Goal: Task Accomplishment & Management: Use online tool/utility

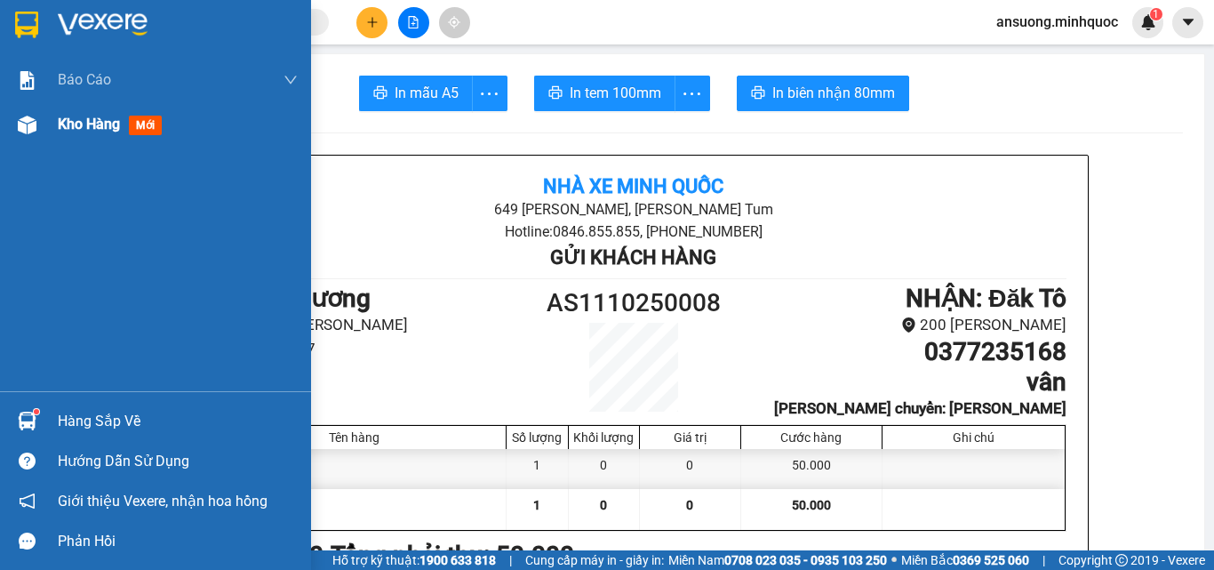
click at [27, 120] on img at bounding box center [27, 125] width 19 height 19
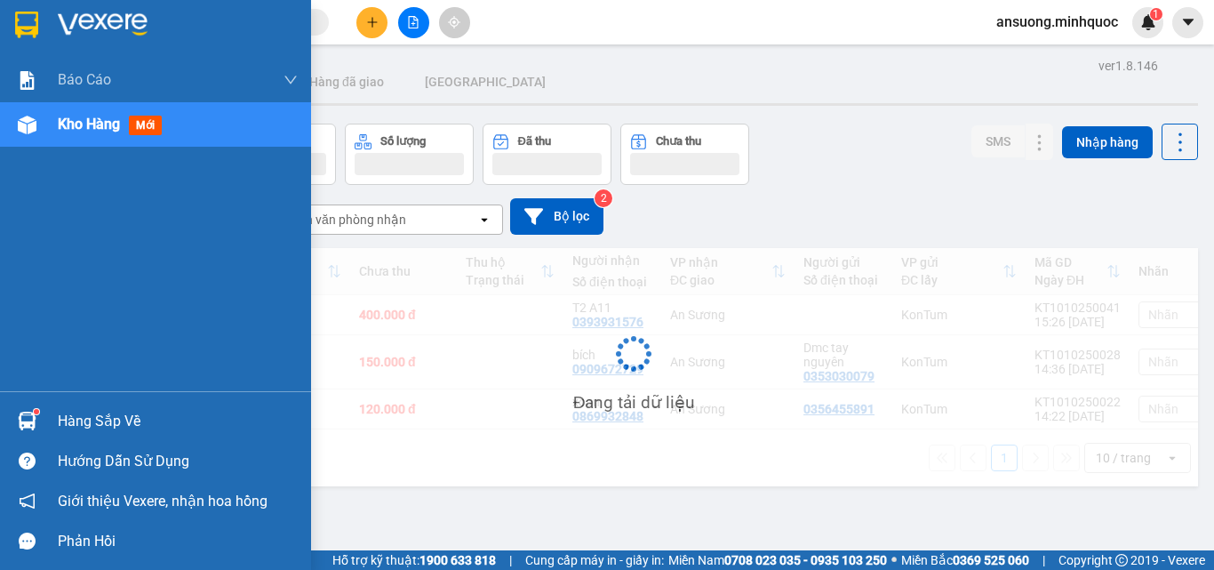
click at [27, 120] on img at bounding box center [27, 125] width 19 height 19
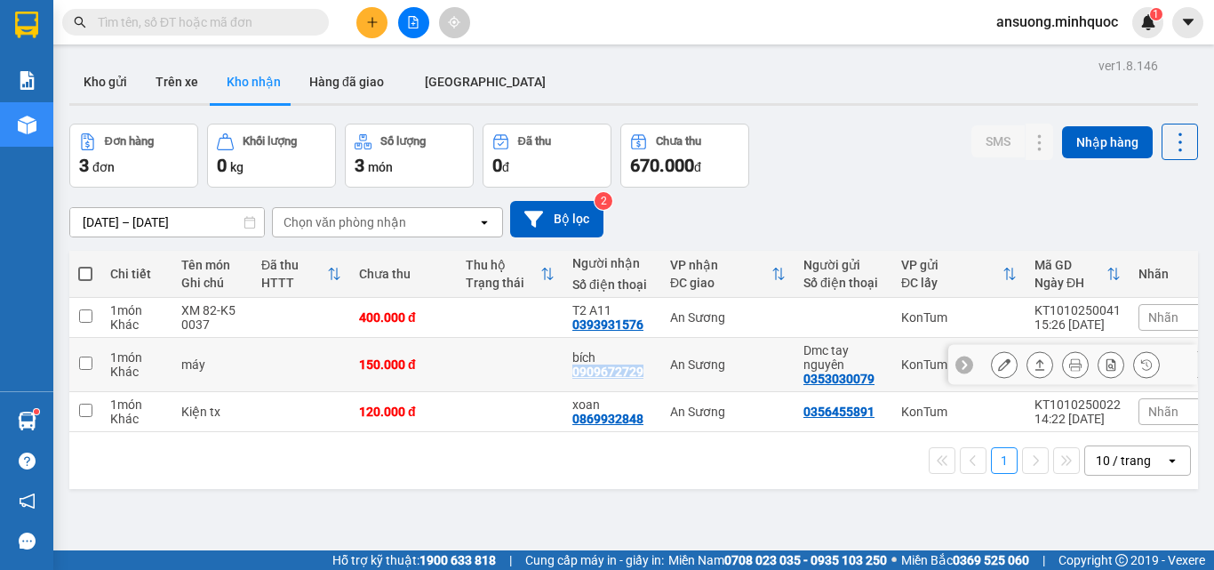
drag, startPoint x: 653, startPoint y: 370, endPoint x: 569, endPoint y: 374, distance: 84.6
click at [569, 374] on td "bích 0909672729" at bounding box center [613, 365] width 98 height 54
checkbox input "true"
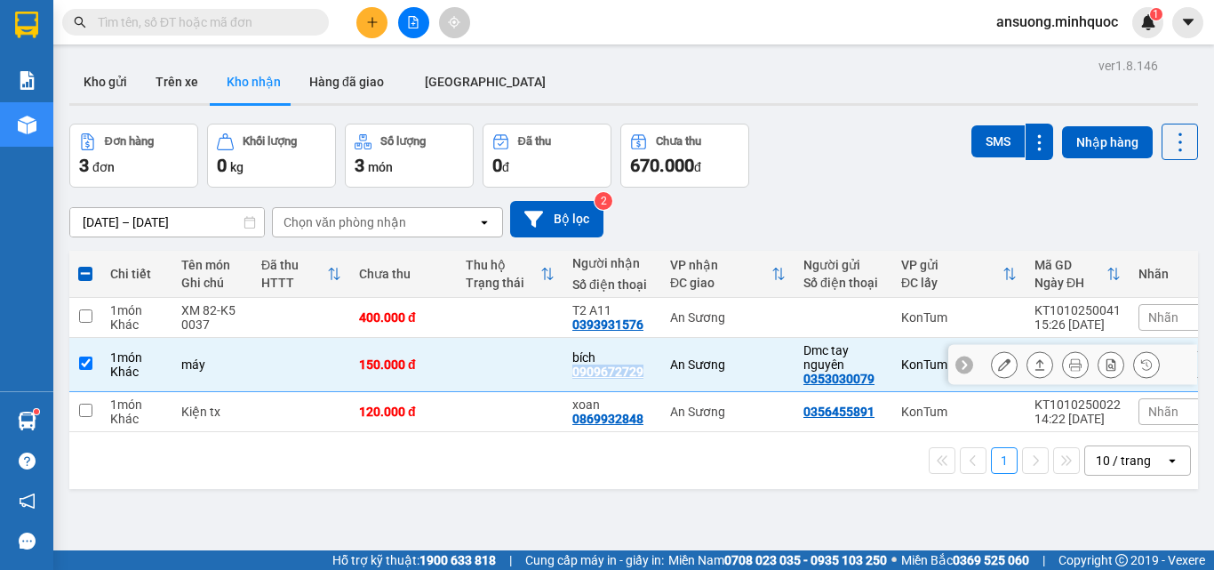
copy div "0909672729"
click at [108, 79] on button "Kho gửi" at bounding box center [105, 81] width 72 height 43
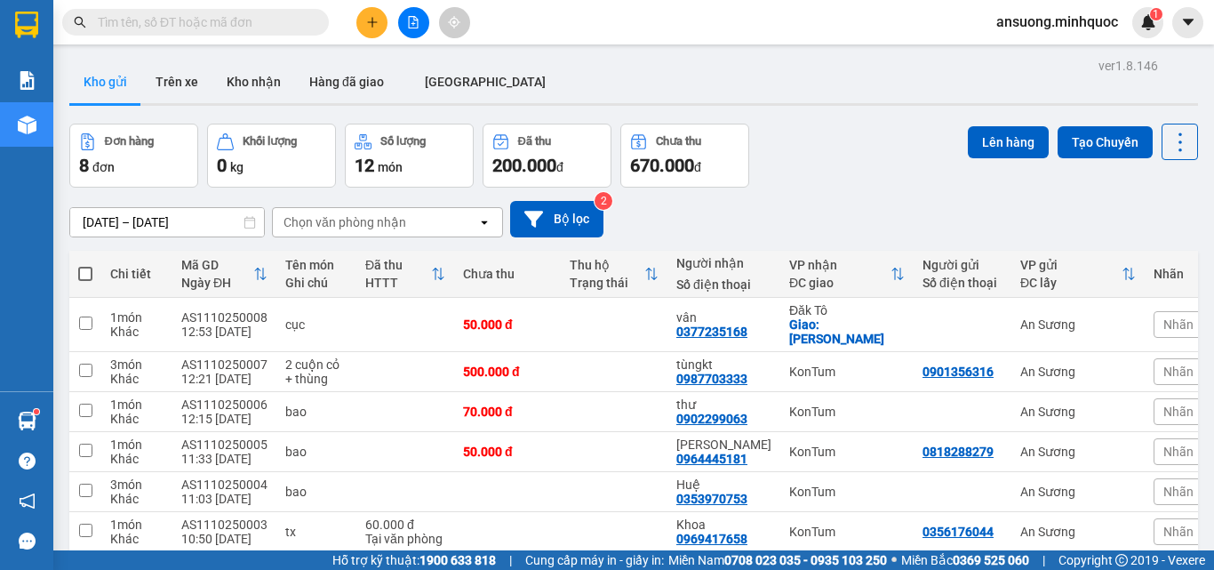
click at [418, 18] on icon "file-add" at bounding box center [413, 22] width 12 height 12
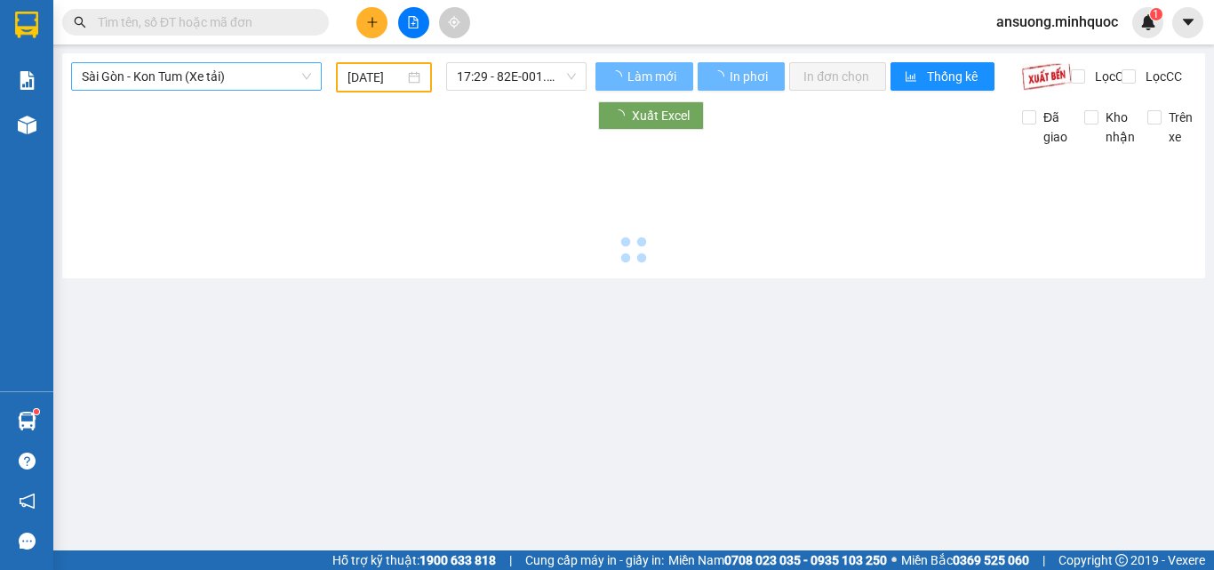
click at [220, 82] on span "Sài Gòn - Kon Tum (Xe tải)" at bounding box center [196, 76] width 229 height 27
type input "[DATE]"
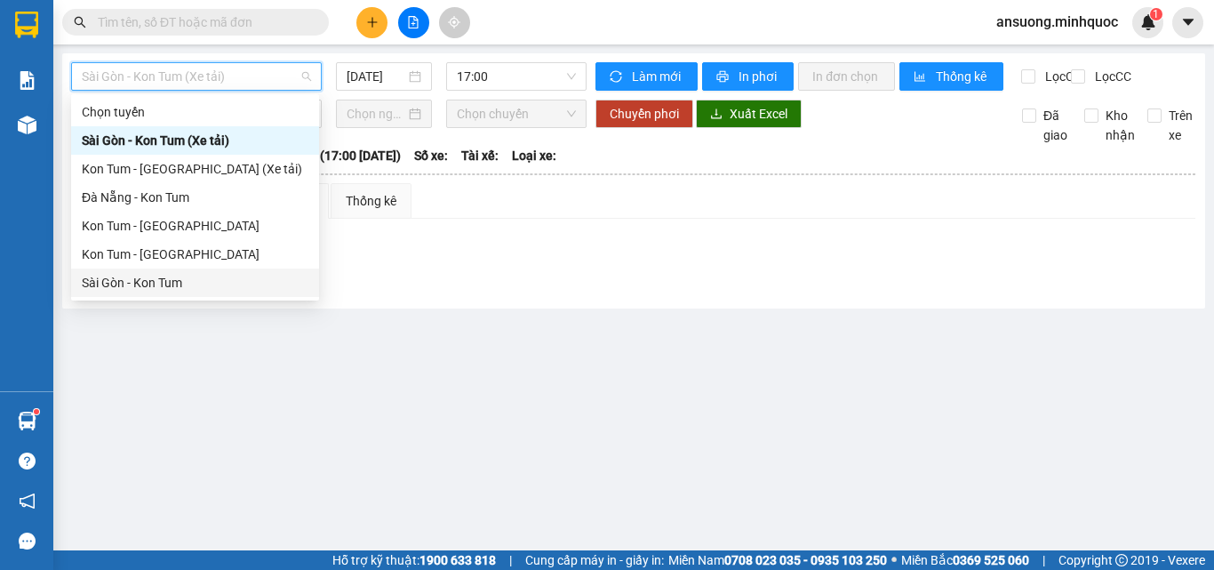
click at [155, 283] on div "Sài Gòn - Kon Tum" at bounding box center [195, 283] width 227 height 20
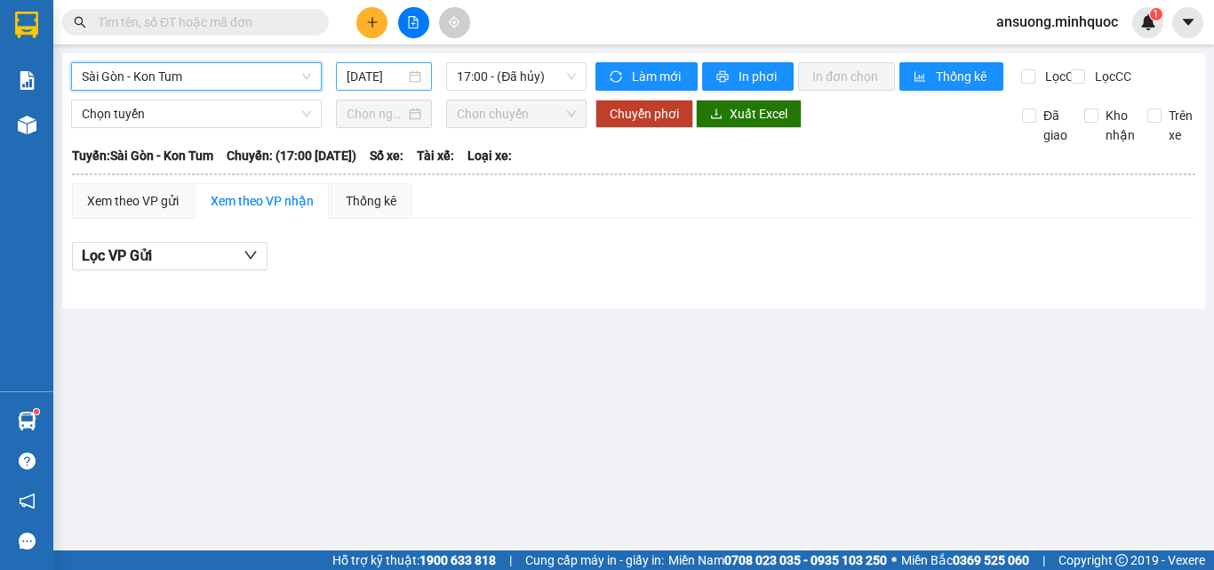
click at [370, 70] on input "[DATE]" at bounding box center [376, 77] width 59 height 20
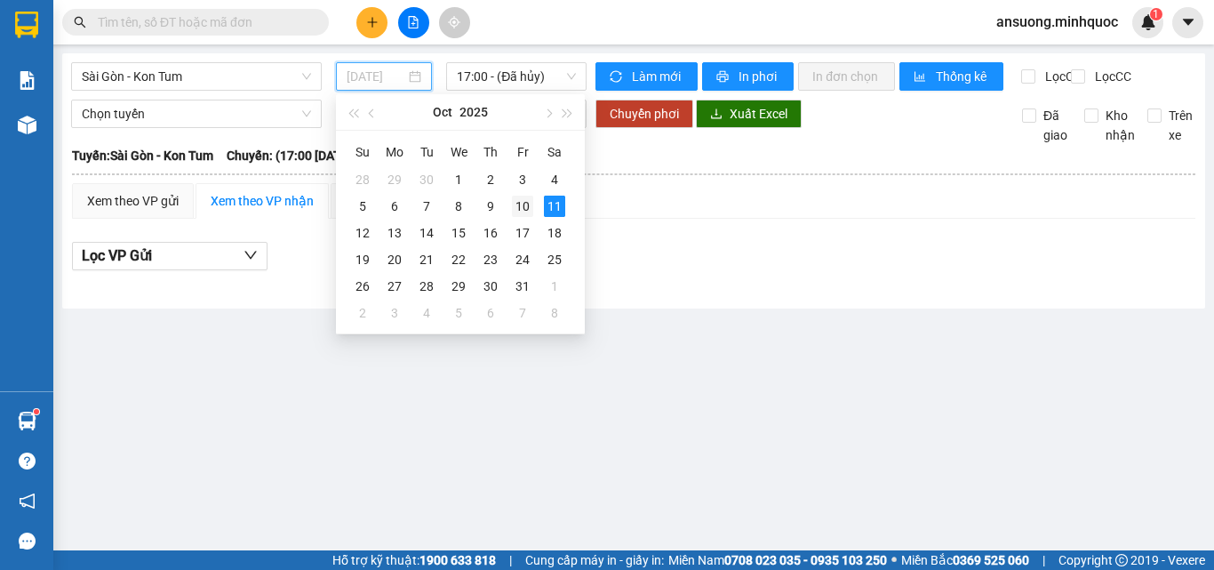
click at [520, 201] on div "10" at bounding box center [522, 206] width 21 height 21
type input "[DATE]"
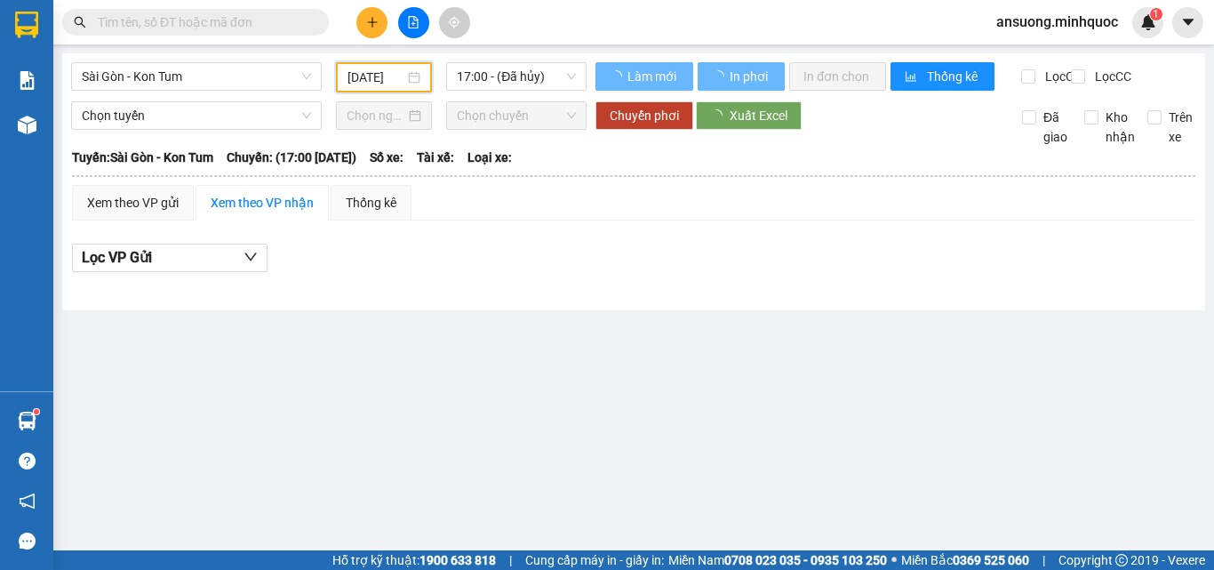
drag, startPoint x: 501, startPoint y: 392, endPoint x: 500, endPoint y: 372, distance: 19.6
click at [500, 385] on main "[GEOGRAPHIC_DATA] - Kon Tum [DATE] 17:00 - ([GEOGRAPHIC_DATA][PERSON_NAME]) [PE…" at bounding box center [607, 275] width 1214 height 550
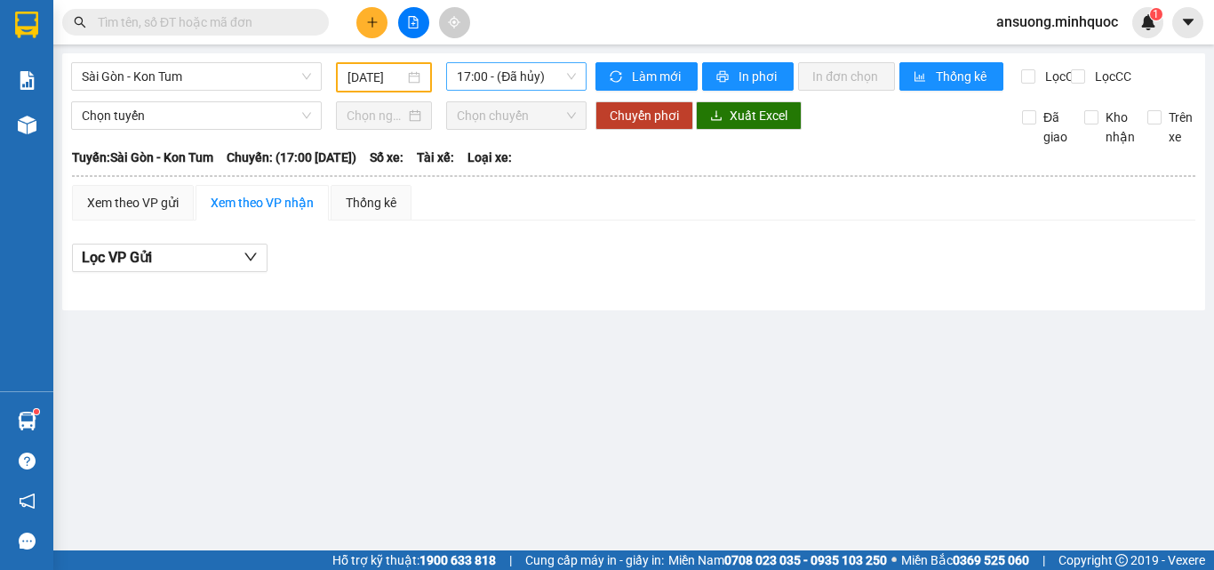
click at [519, 75] on span "17:00 - (Đã hủy)" at bounding box center [516, 76] width 119 height 27
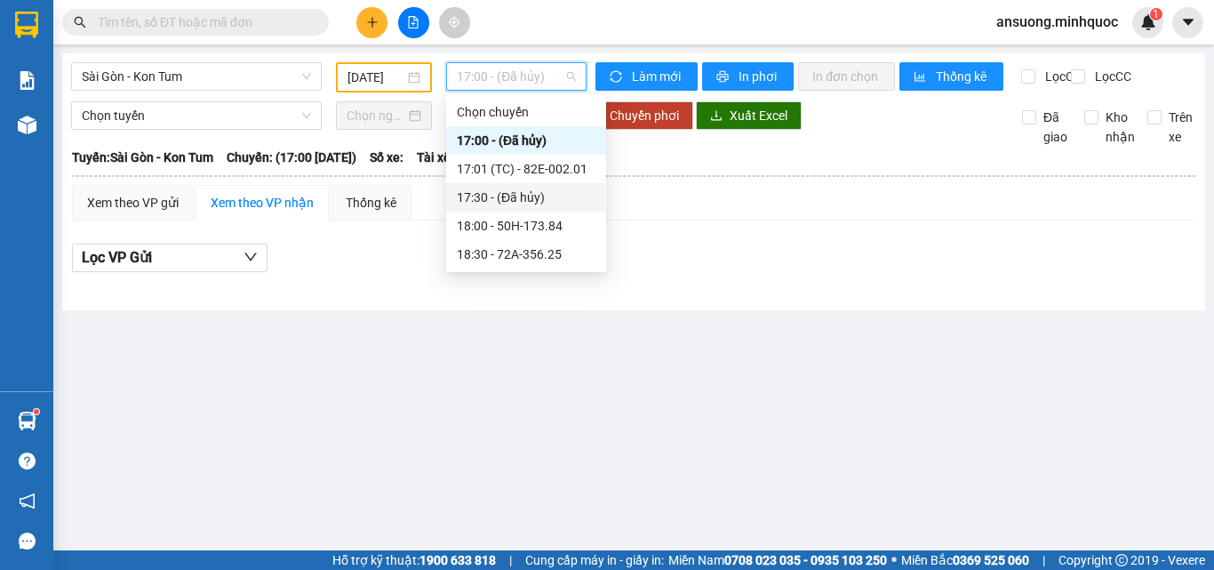
click at [558, 179] on div "17:01 (TC) - 82E-002.01" at bounding box center [526, 169] width 160 height 28
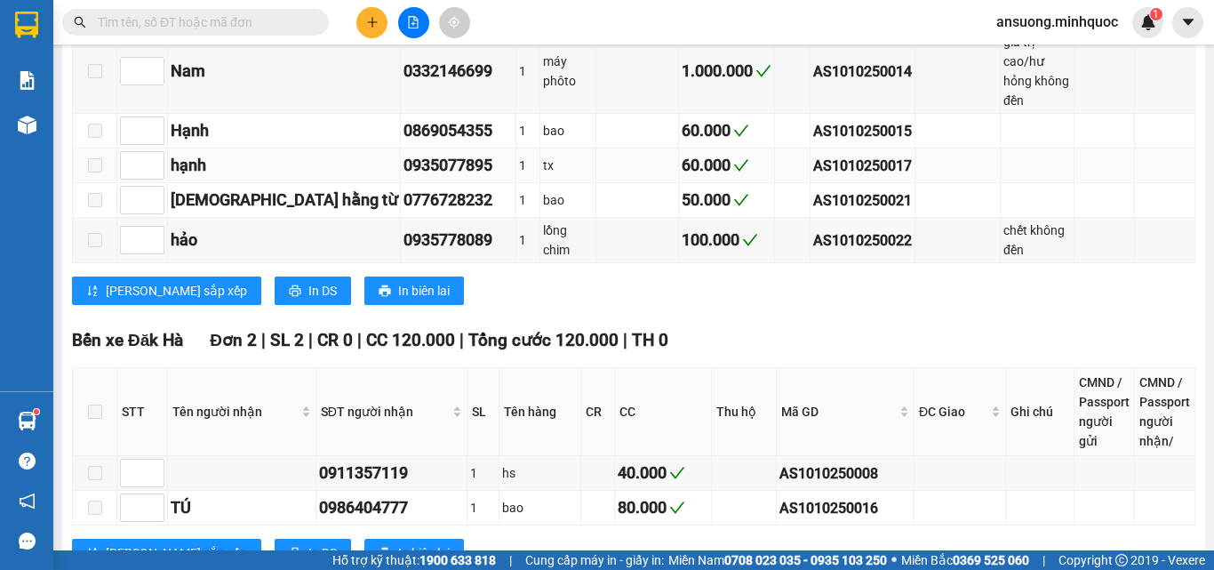
scroll to position [889, 0]
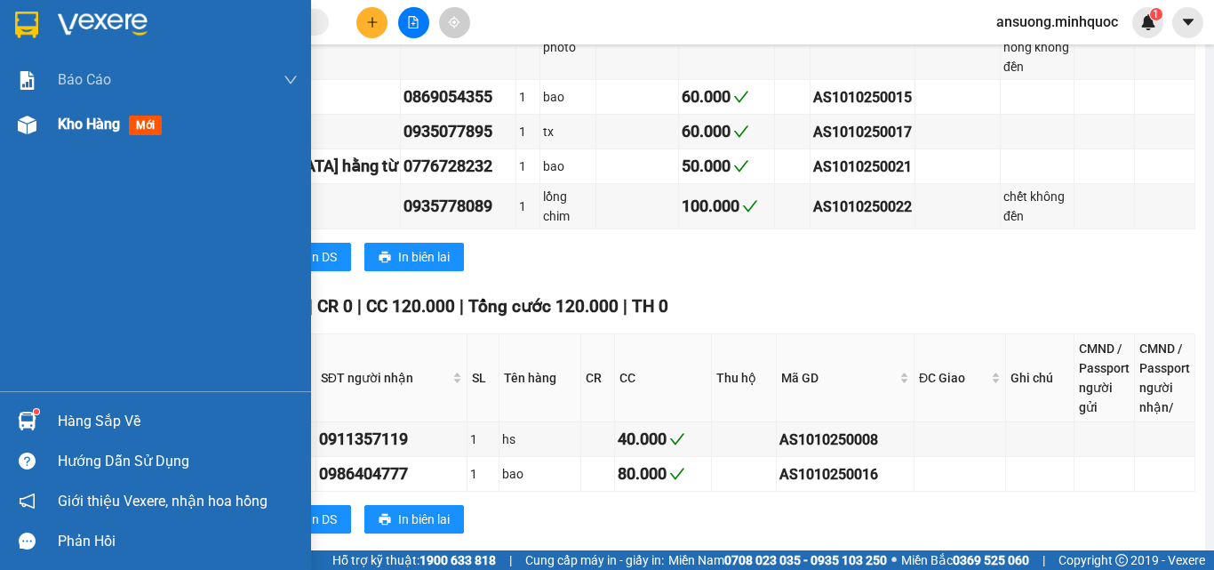
click at [26, 128] on img at bounding box center [27, 125] width 19 height 19
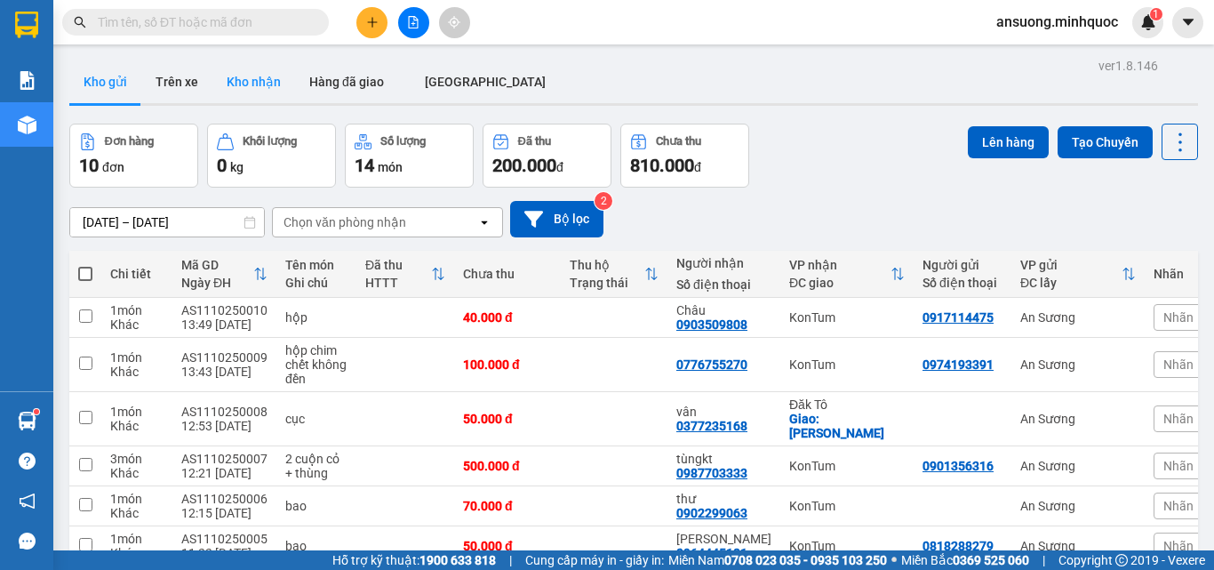
click at [240, 81] on button "Kho nhận" at bounding box center [253, 81] width 83 height 43
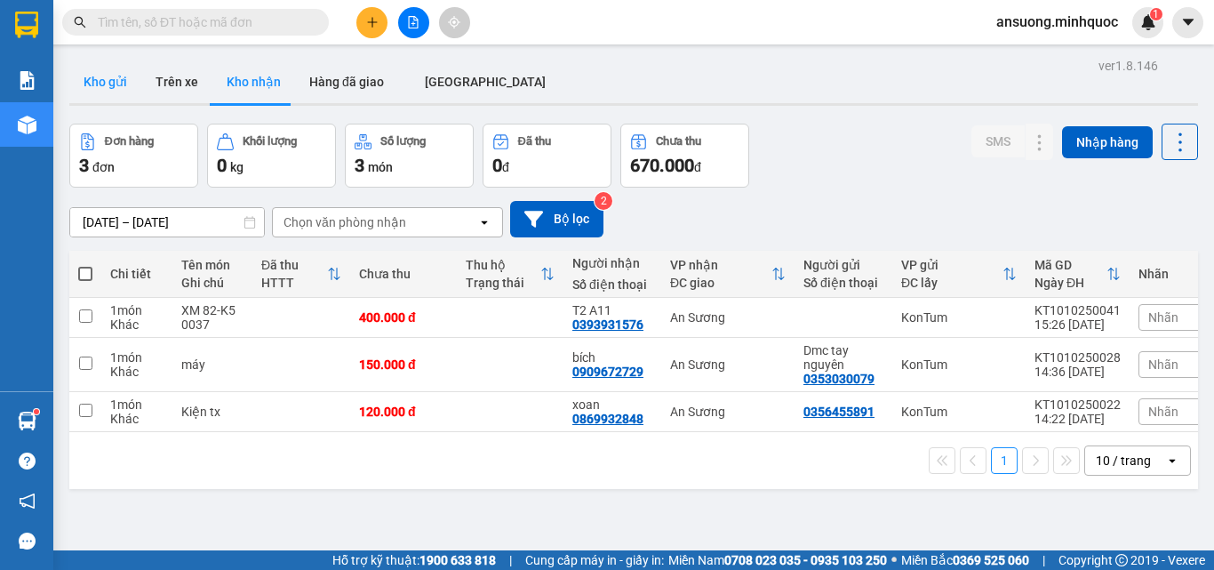
click at [113, 76] on button "Kho gửi" at bounding box center [105, 81] width 72 height 43
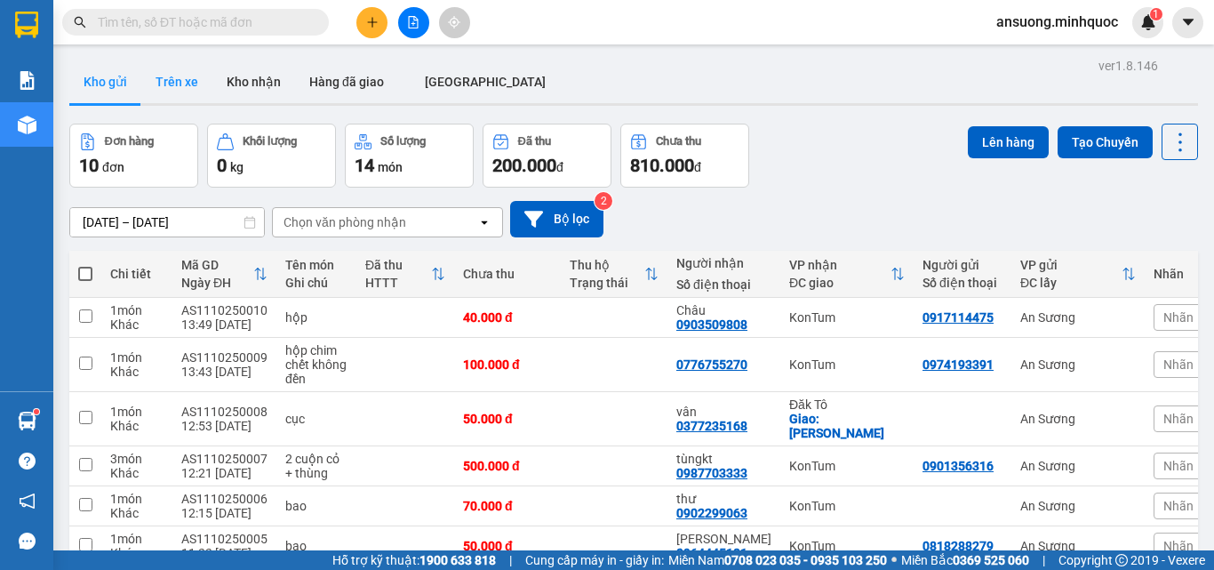
click at [203, 97] on button "Trên xe" at bounding box center [176, 81] width 71 height 43
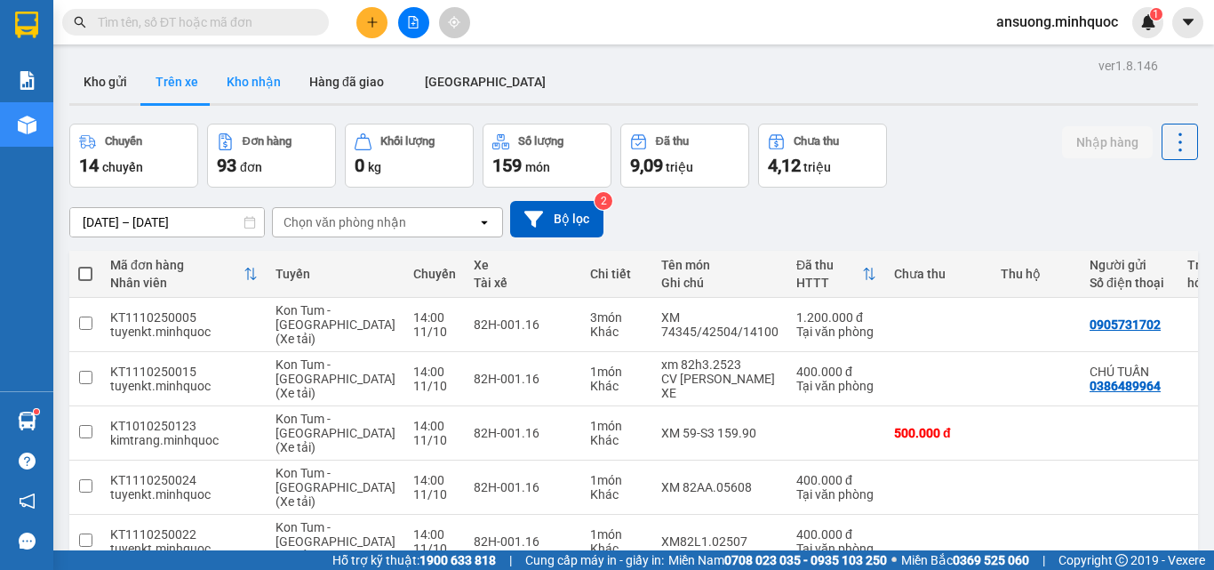
click at [258, 90] on button "Kho nhận" at bounding box center [253, 81] width 83 height 43
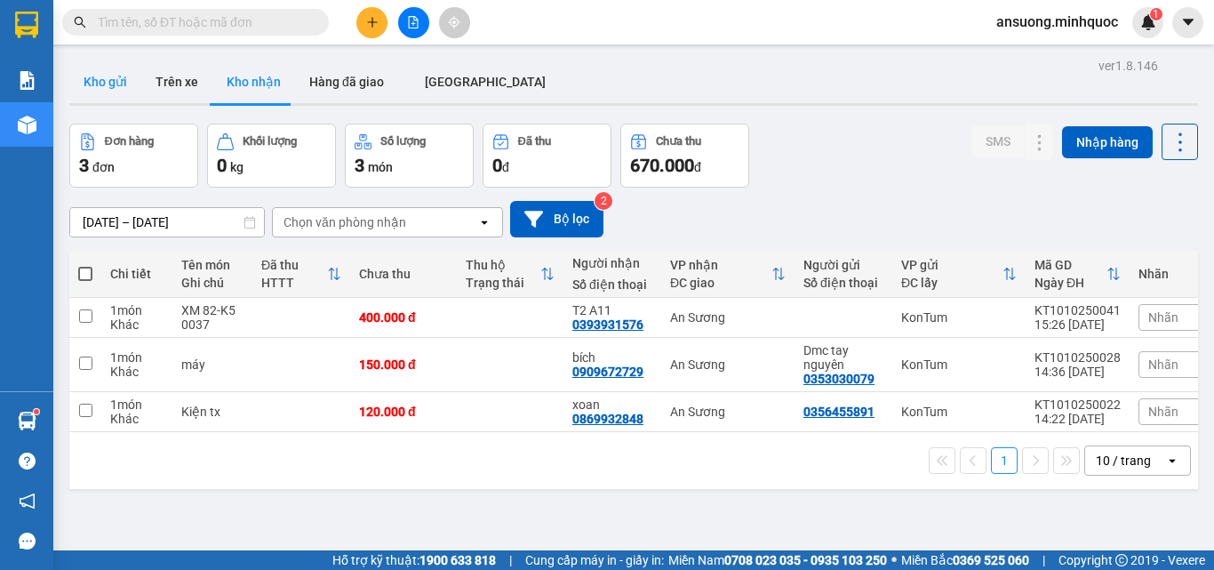
click at [93, 75] on button "Kho gửi" at bounding box center [105, 81] width 72 height 43
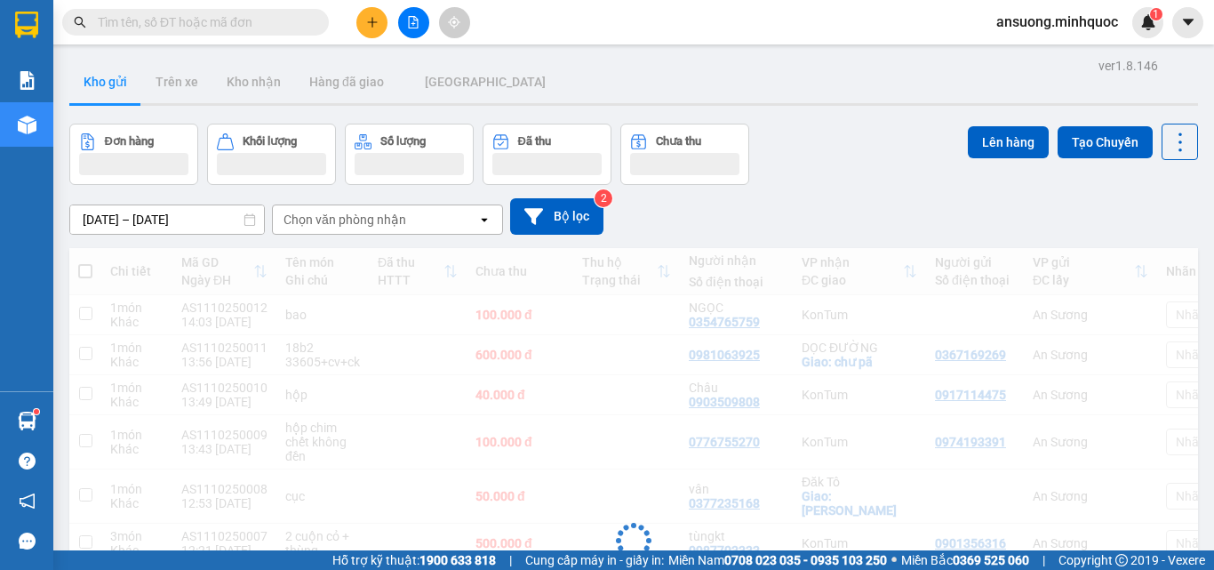
click at [765, 85] on div "Kho gửi Trên [PERSON_NAME] Hàng đã giao [GEOGRAPHIC_DATA]" at bounding box center [633, 83] width 1129 height 47
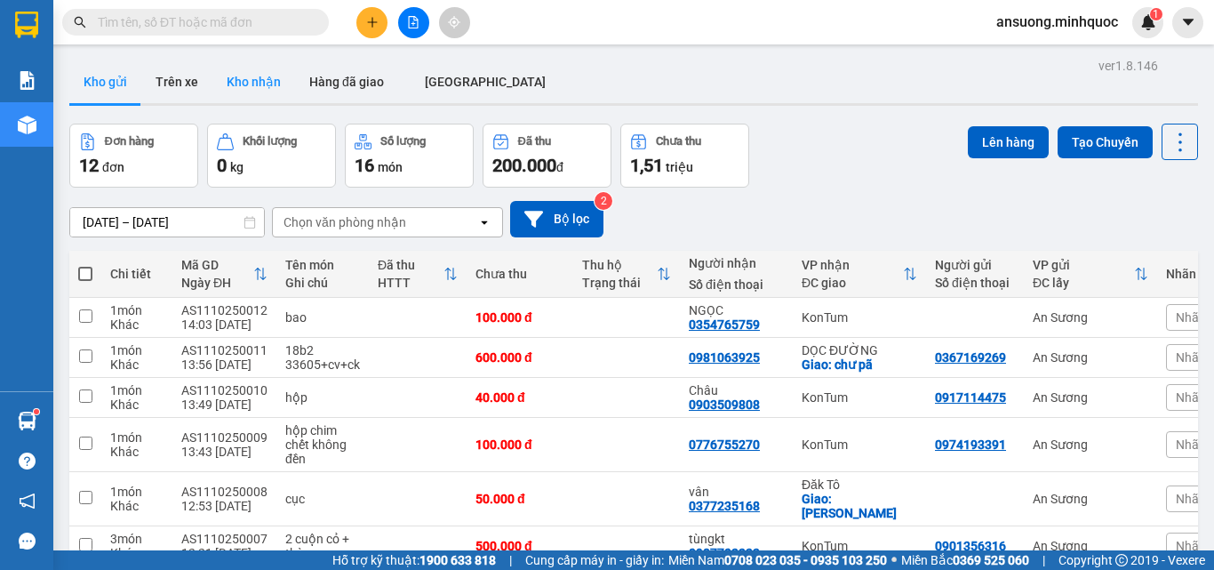
click at [288, 90] on button "Kho nhận" at bounding box center [253, 81] width 83 height 43
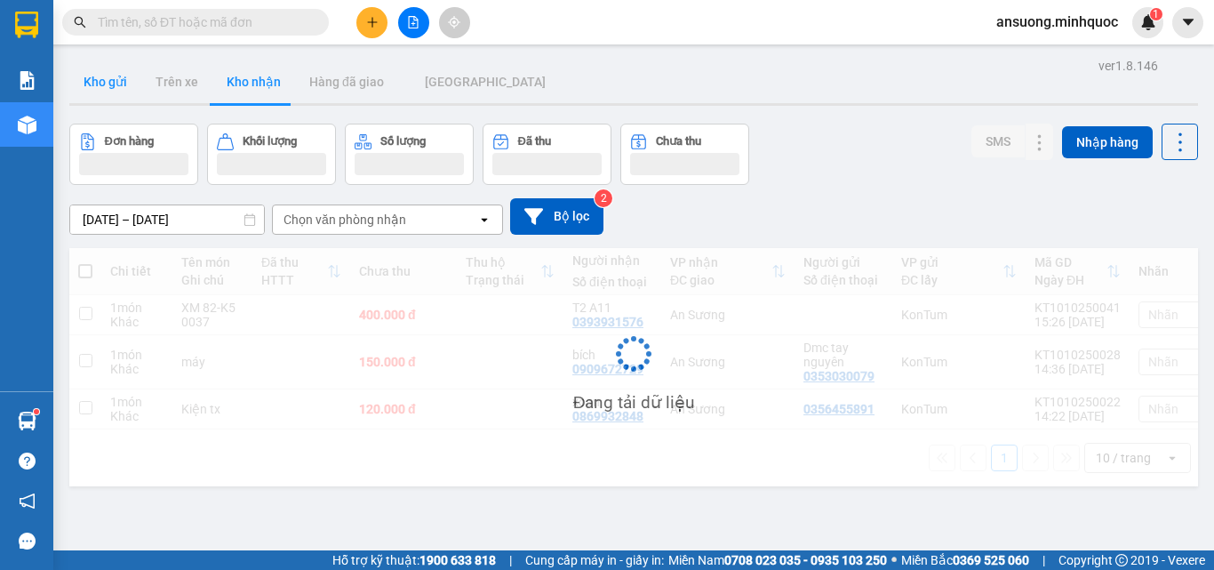
click at [102, 85] on button "Kho gửi" at bounding box center [105, 81] width 72 height 43
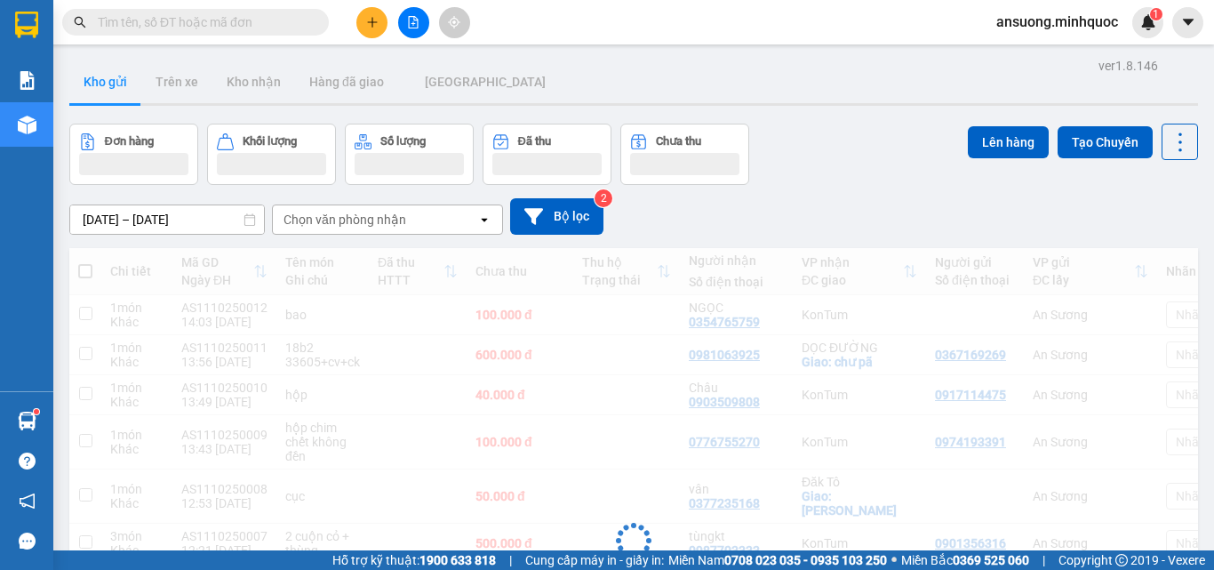
click at [689, 76] on div "Kho gửi Trên [PERSON_NAME] Hàng đã giao [GEOGRAPHIC_DATA]" at bounding box center [633, 83] width 1129 height 47
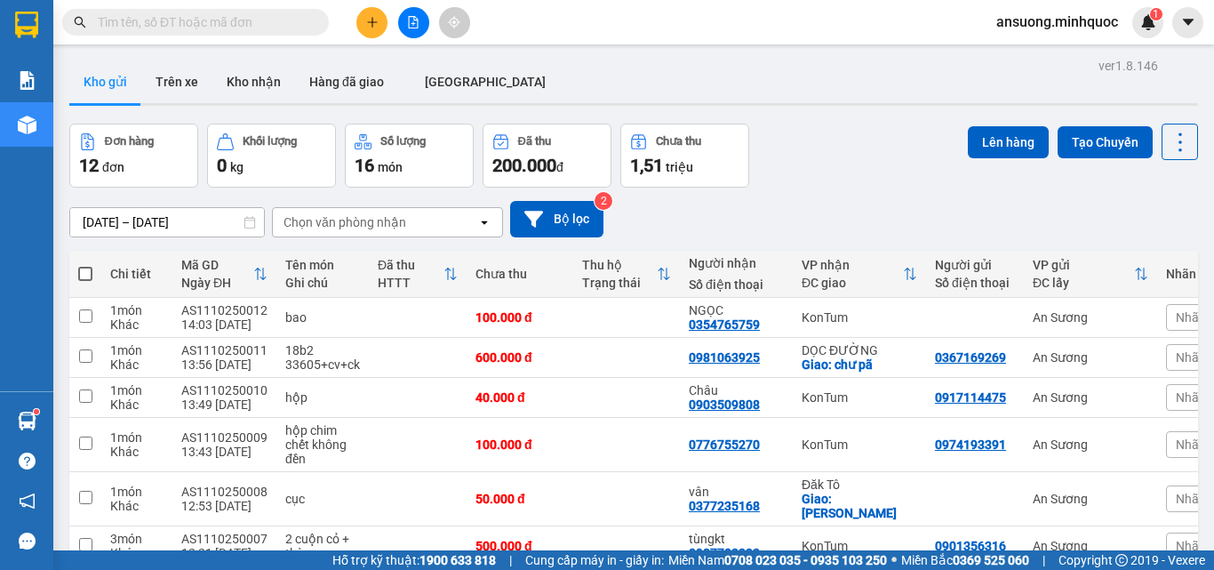
click at [751, 217] on div "[DATE] – [DATE] Press the down arrow key to interact with the calendar and sele…" at bounding box center [633, 219] width 1129 height 36
click at [788, 78] on div "Kho gửi Trên [PERSON_NAME] Hàng đã giao [GEOGRAPHIC_DATA]" at bounding box center [633, 83] width 1129 height 47
click at [259, 73] on button "Kho nhận" at bounding box center [253, 81] width 83 height 43
